Goal: Find specific page/section

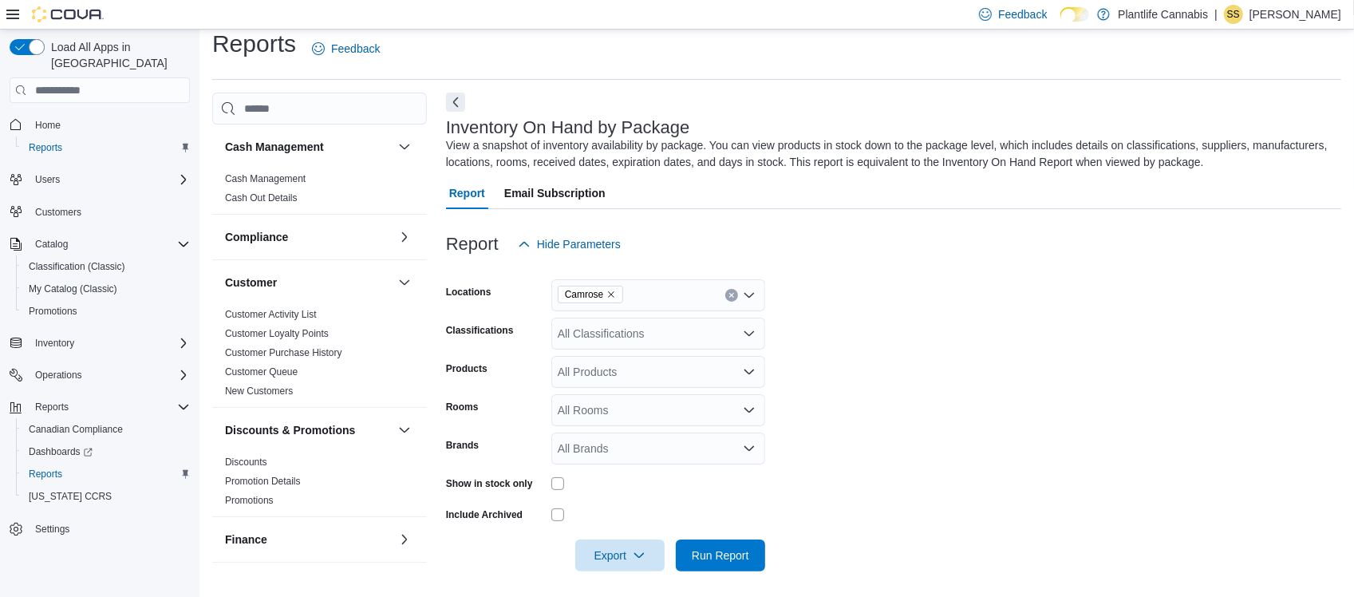
scroll to position [255, 0]
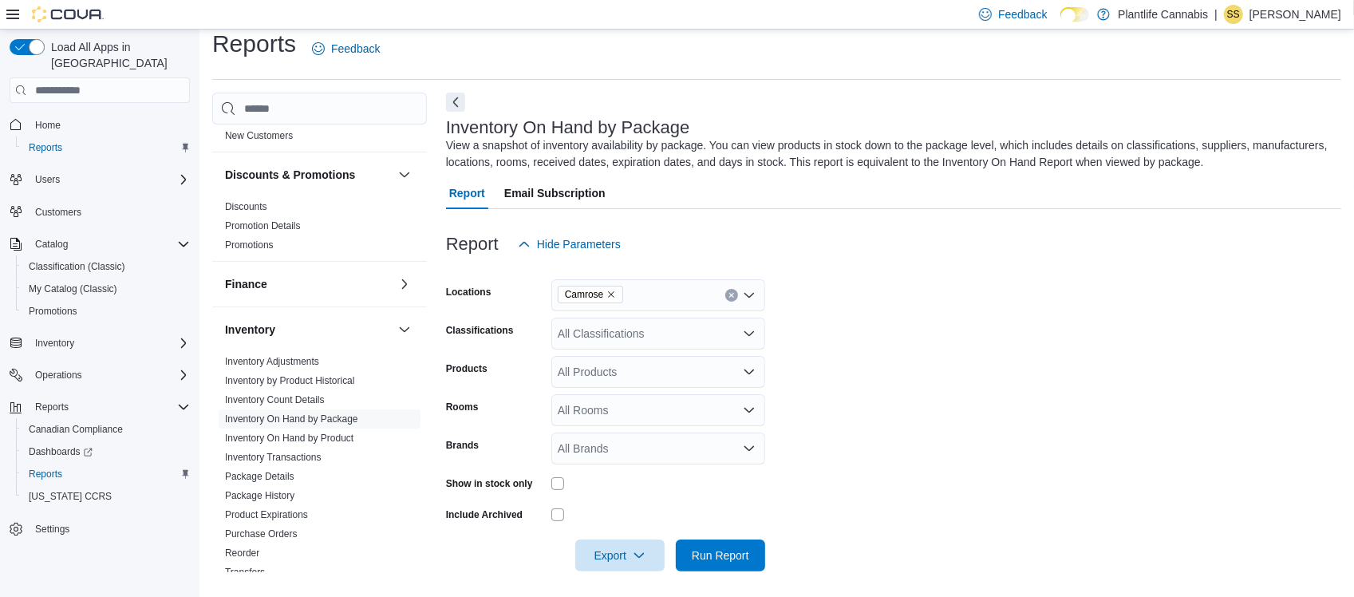
click at [672, 235] on div "Report Hide Parameters" at bounding box center [893, 244] width 895 height 32
click at [792, 231] on div "Report Hide Parameters" at bounding box center [893, 244] width 895 height 32
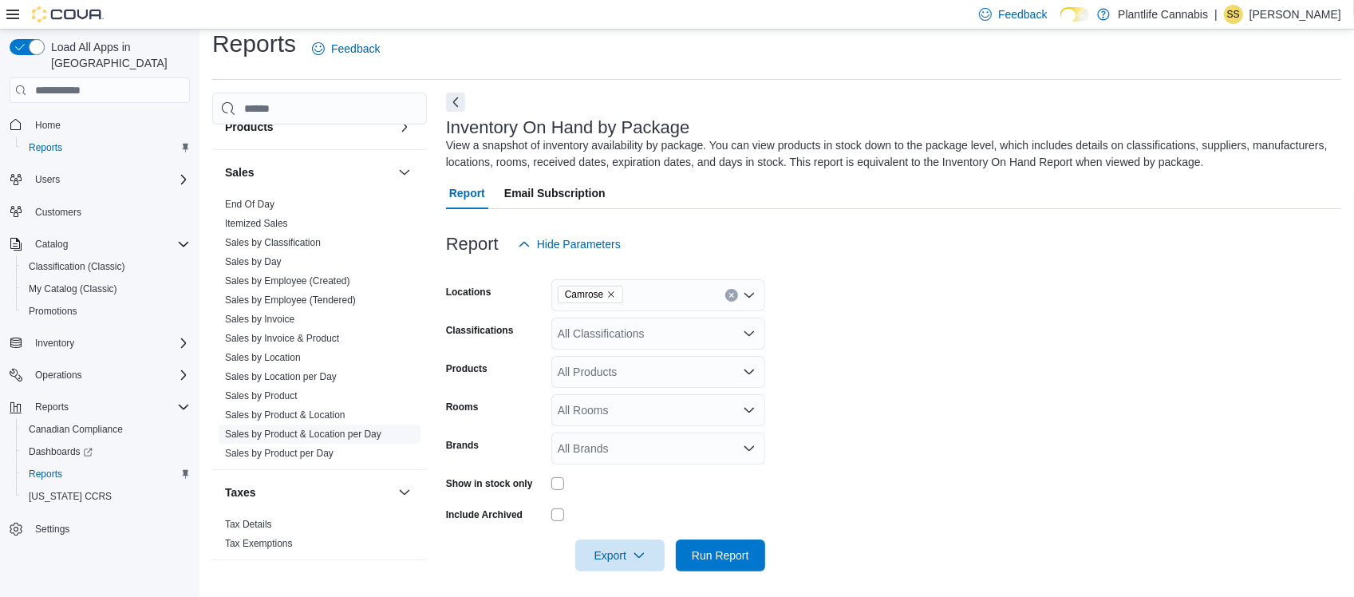
scroll to position [973, 0]
click at [708, 202] on div "Report Email Subscription" at bounding box center [893, 193] width 895 height 32
drag, startPoint x: 849, startPoint y: 214, endPoint x: 821, endPoint y: 223, distance: 30.3
click at [846, 221] on div at bounding box center [893, 218] width 895 height 19
click at [680, 211] on div at bounding box center [893, 218] width 895 height 19
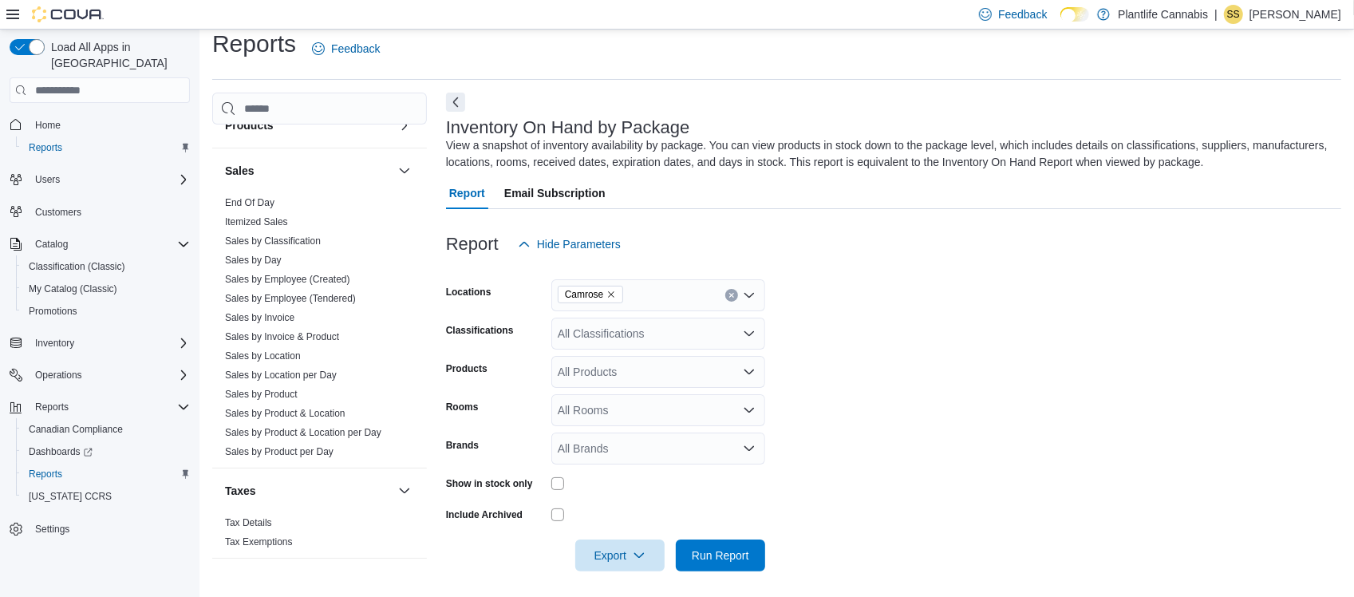
click at [817, 231] on div "Report Hide Parameters" at bounding box center [893, 244] width 895 height 32
click at [811, 179] on div "Report Email Subscription" at bounding box center [893, 193] width 895 height 32
click at [763, 137] on div "View a snapshot of inventory availability by package. You can view products in …" at bounding box center [889, 153] width 887 height 33
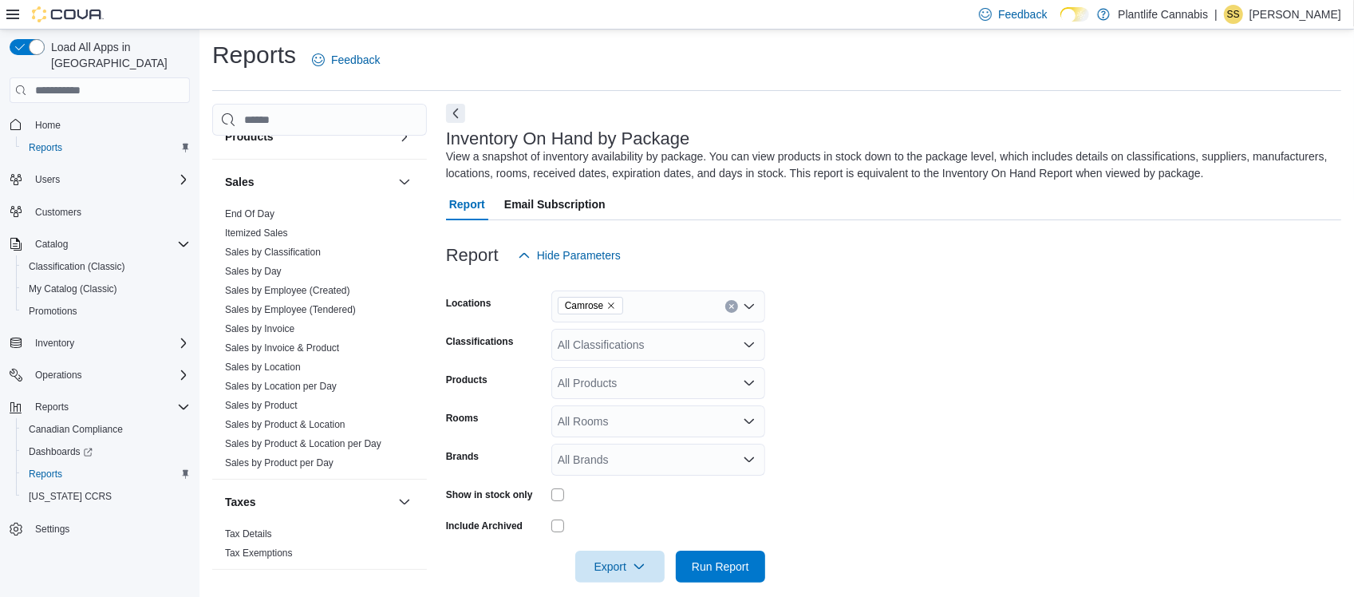
scroll to position [0, 0]
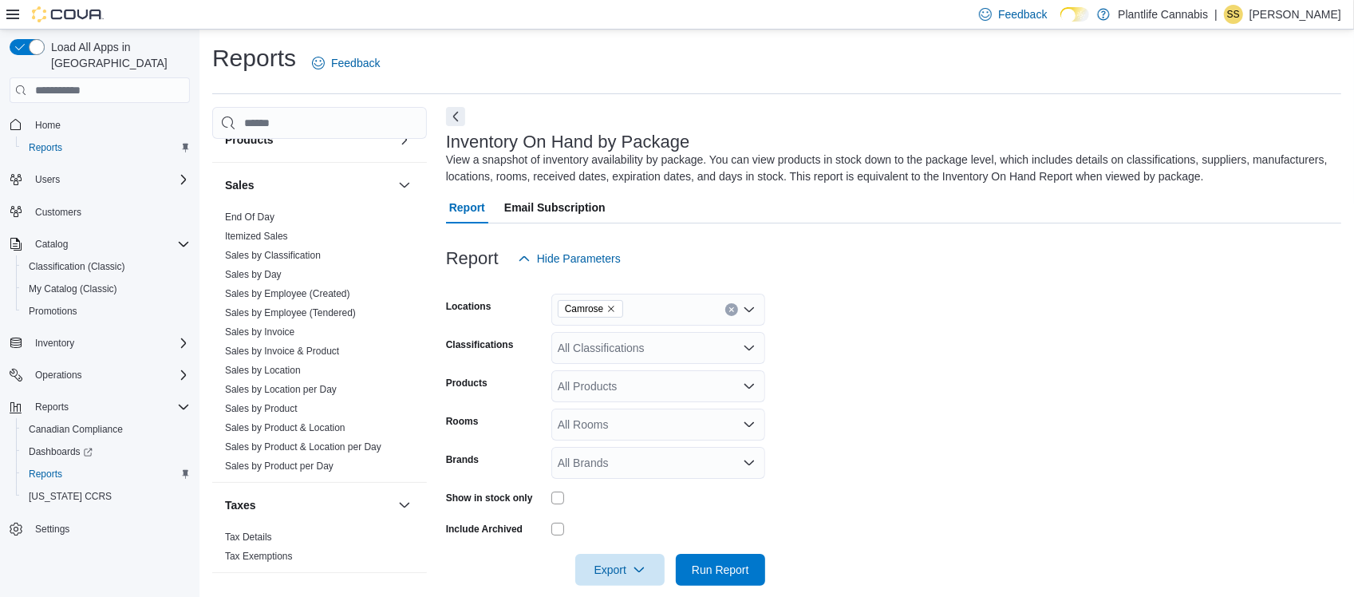
click at [851, 262] on div "Report Hide Parameters" at bounding box center [893, 258] width 895 height 32
click at [833, 294] on form "Locations Camrose Classifications All Classifications Products All Products Roo…" at bounding box center [893, 429] width 895 height 311
click at [798, 285] on div at bounding box center [893, 283] width 895 height 19
drag, startPoint x: 798, startPoint y: 285, endPoint x: 798, endPoint y: 297, distance: 12.0
click at [798, 297] on form "Locations Camrose Classifications All Classifications Products All Products Roo…" at bounding box center [893, 429] width 895 height 311
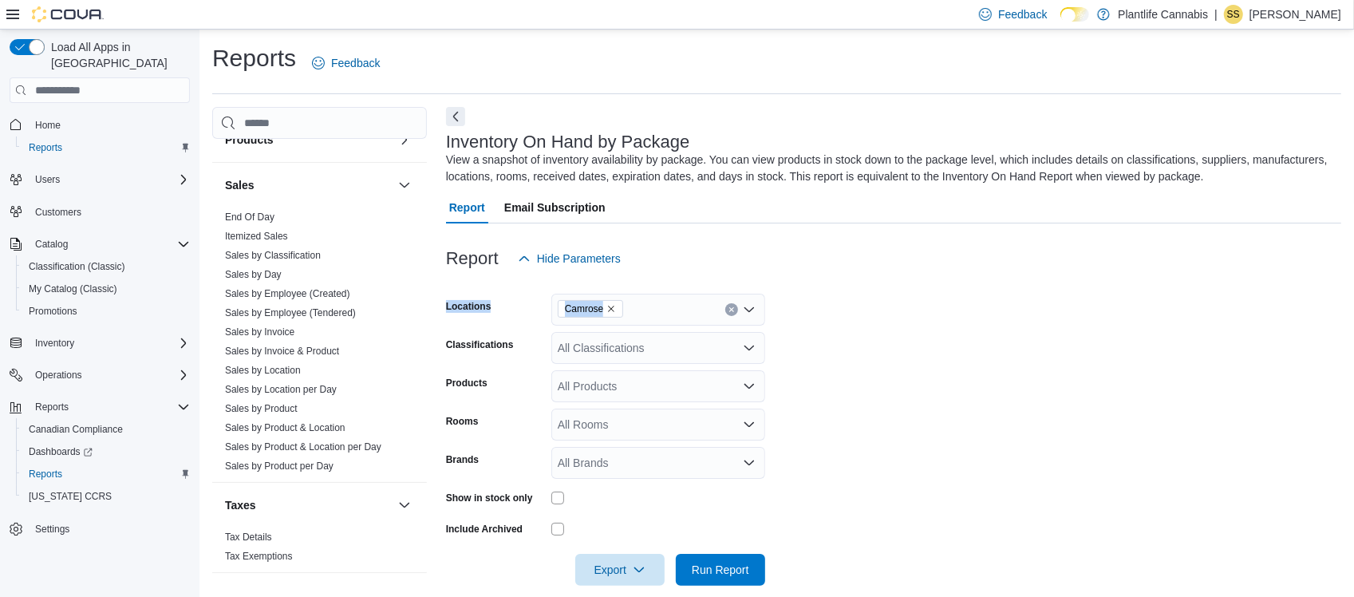
click at [798, 297] on form "Locations Camrose Classifications All Classifications Products All Products Roo…" at bounding box center [893, 429] width 895 height 311
